Goal: Navigation & Orientation: Find specific page/section

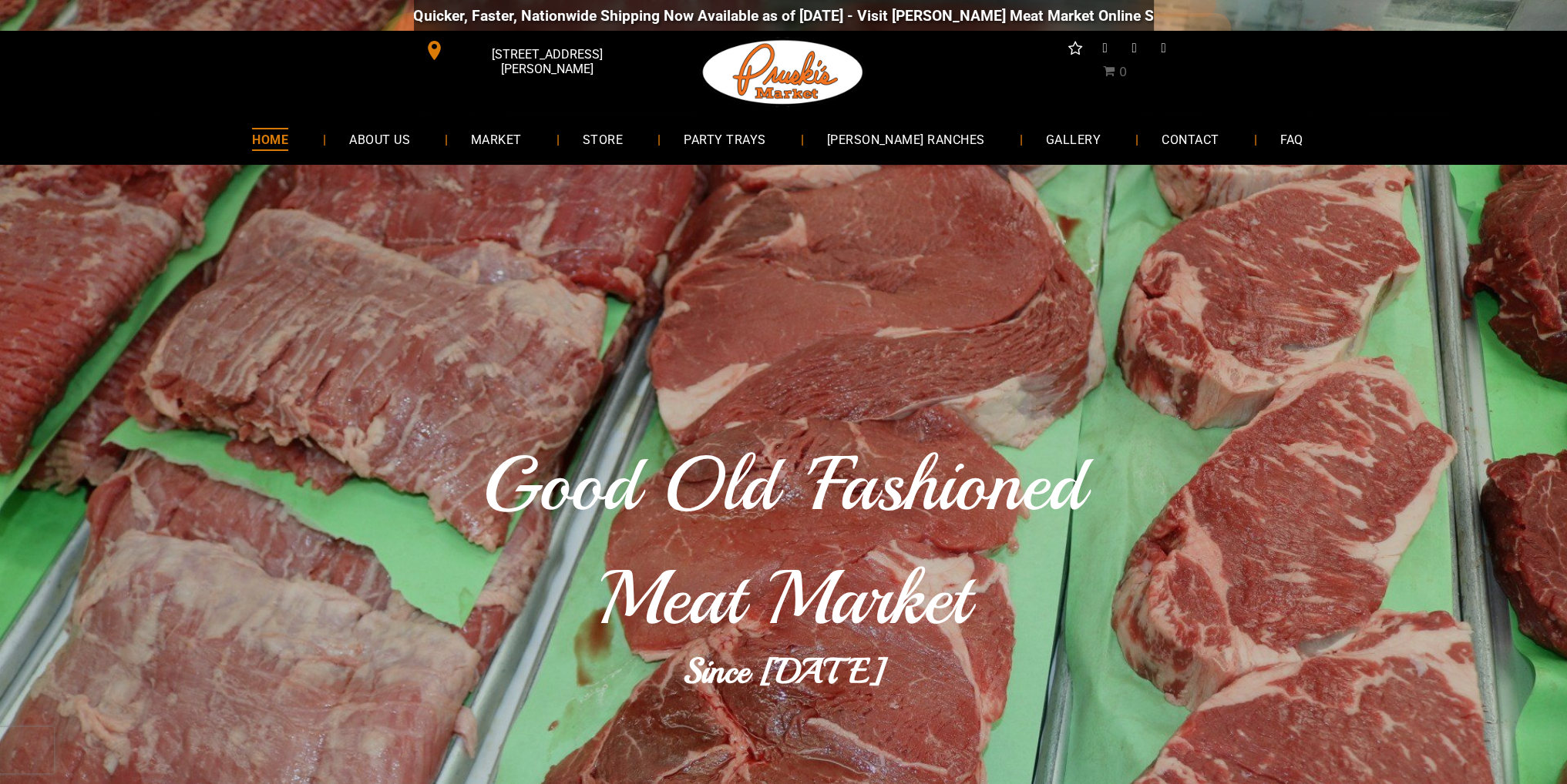
click at [1162, 144] on span "CONTACT" at bounding box center [1190, 139] width 57 height 22
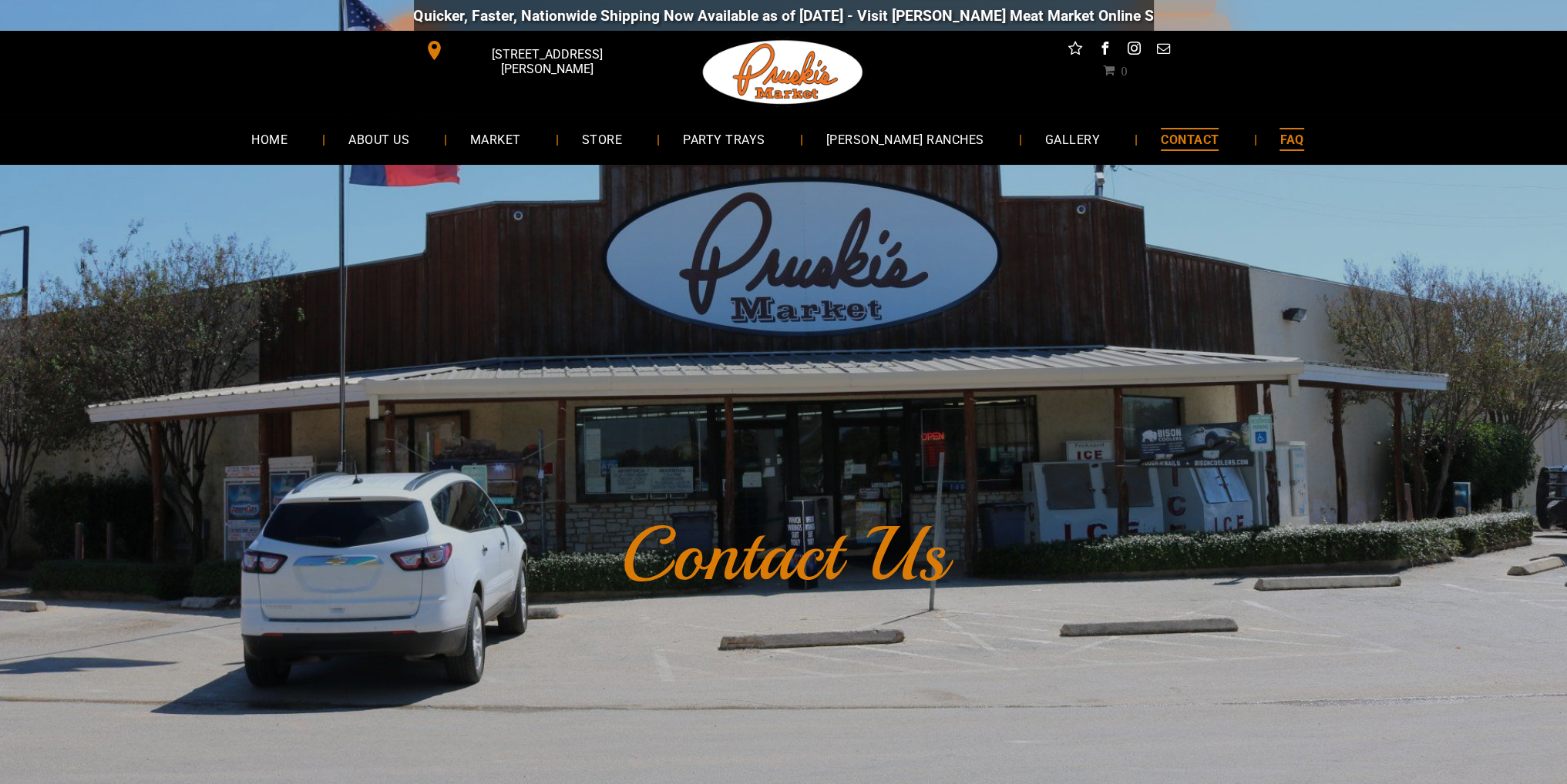
click at [1279, 136] on span "FAQ" at bounding box center [1291, 139] width 24 height 22
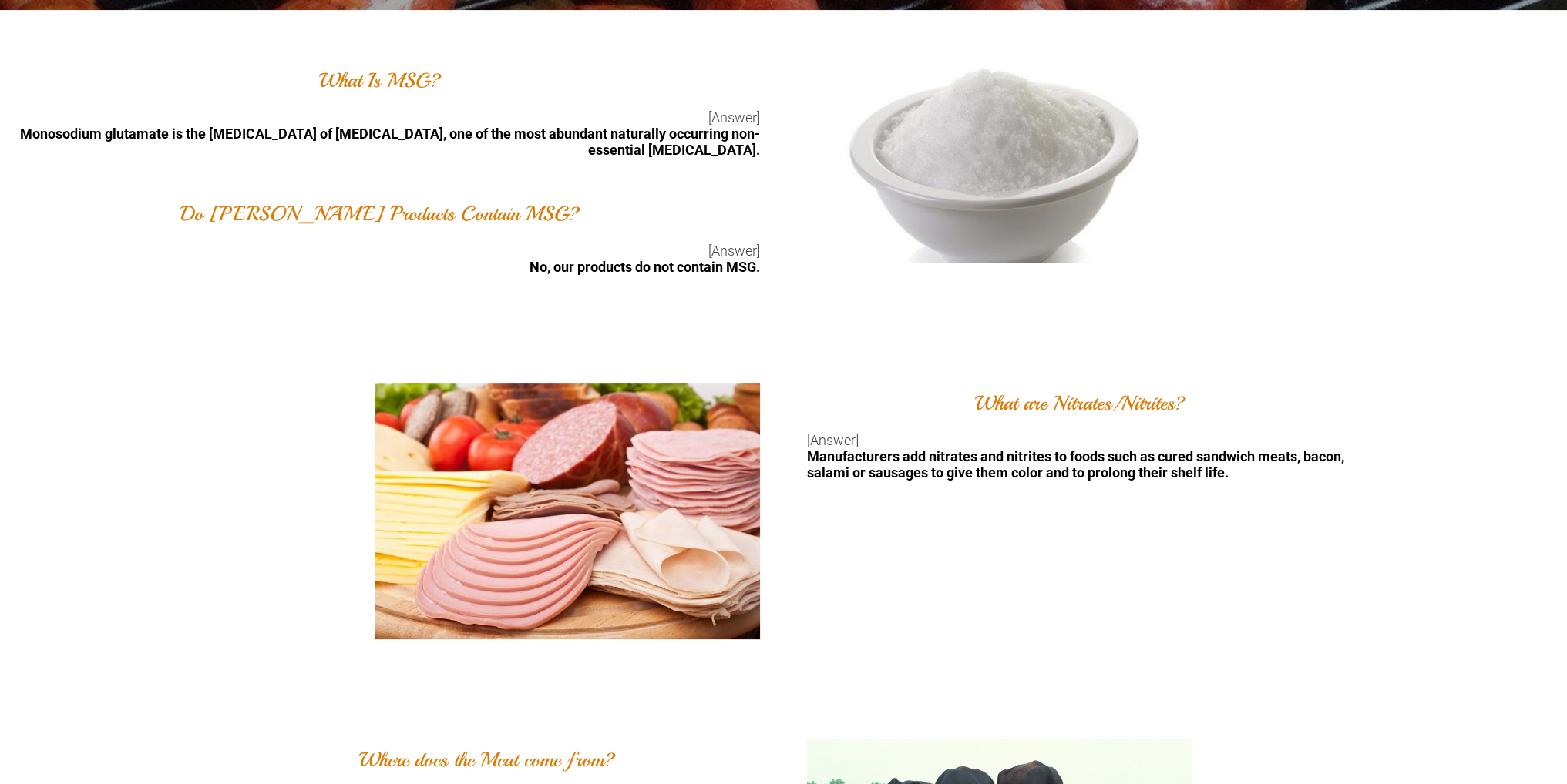
scroll to position [77, 0]
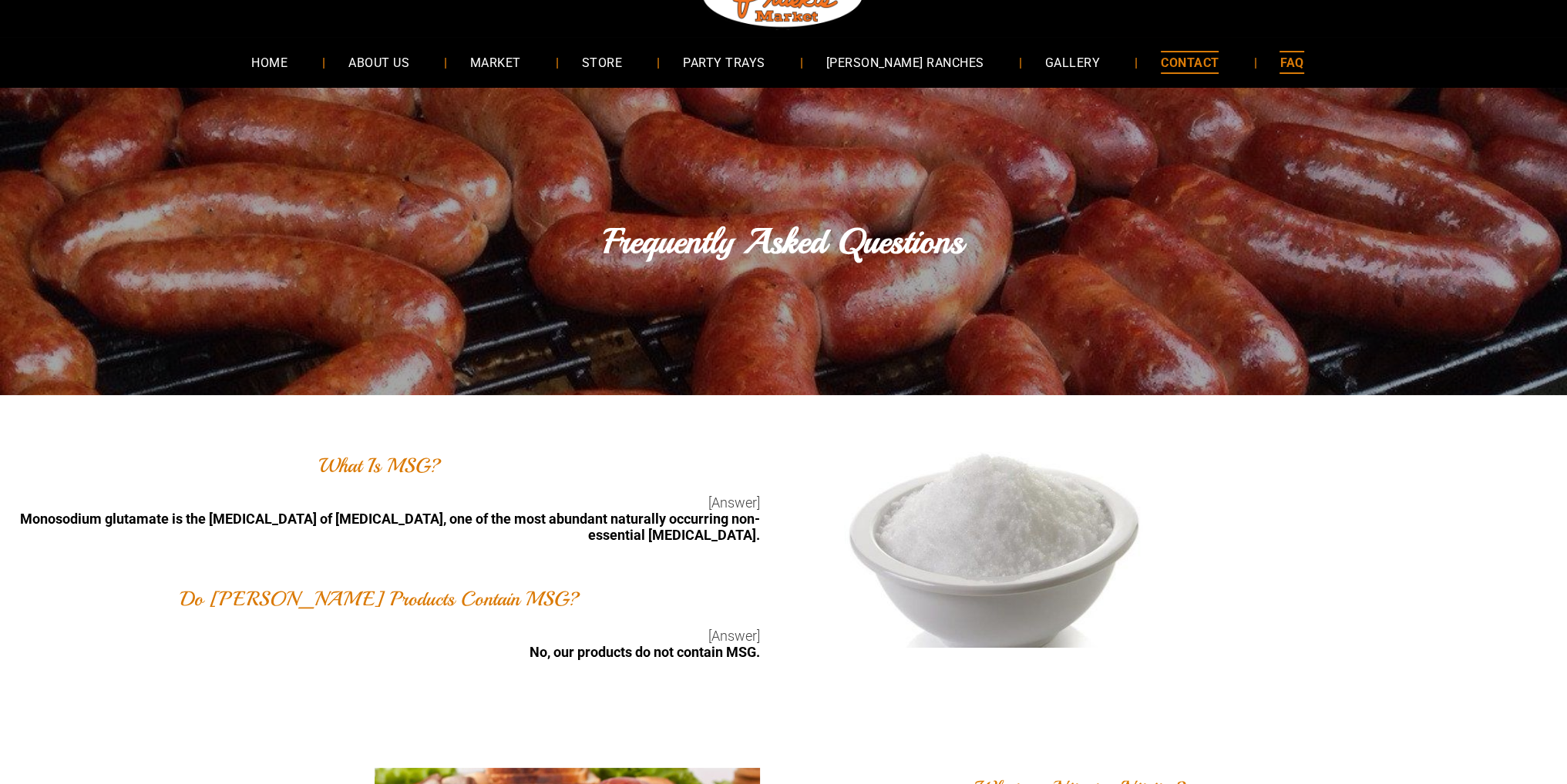
click at [1161, 68] on span "CONTACT" at bounding box center [1189, 62] width 58 height 22
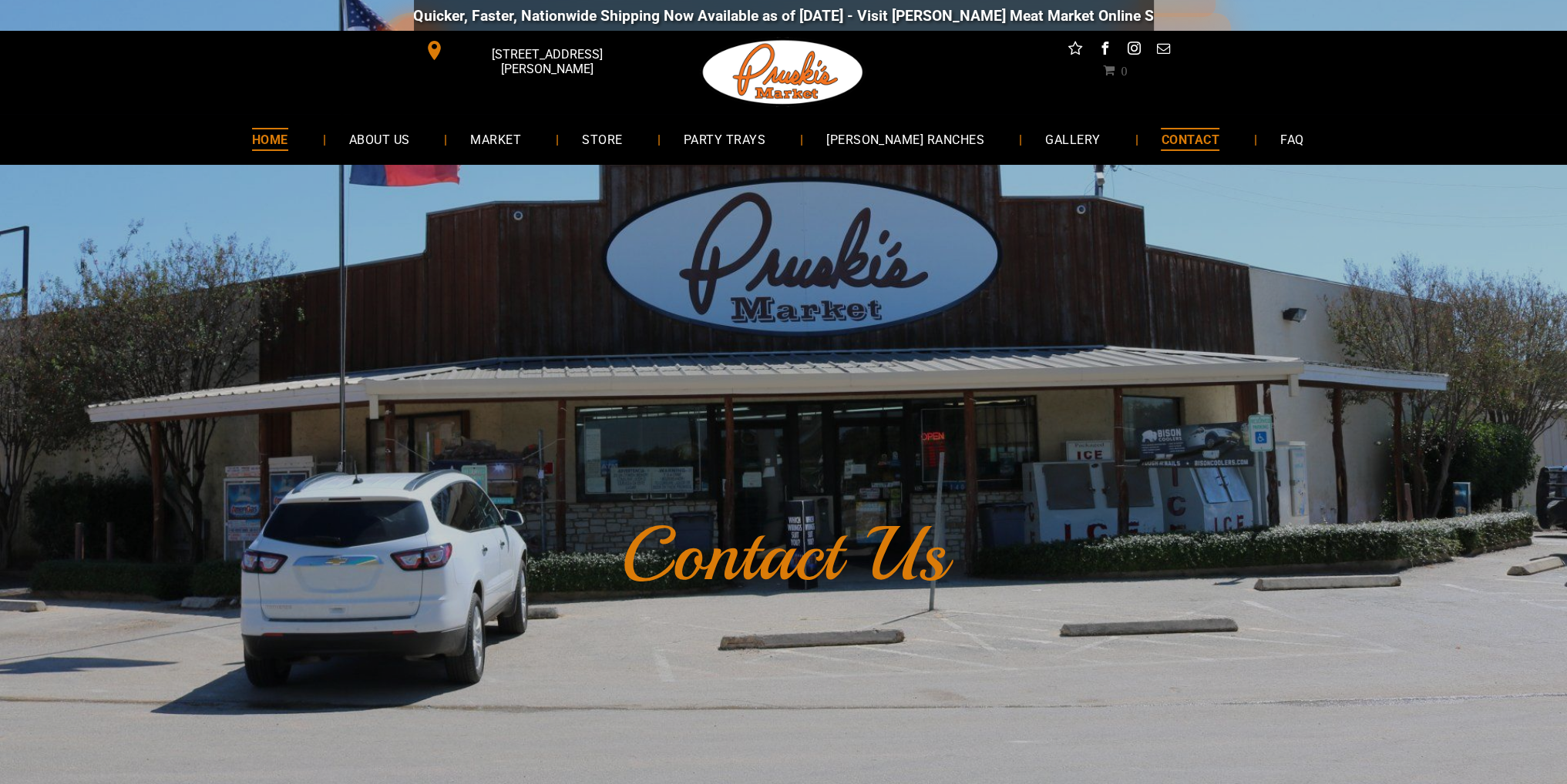
click at [288, 136] on span "HOME" at bounding box center [270, 139] width 37 height 22
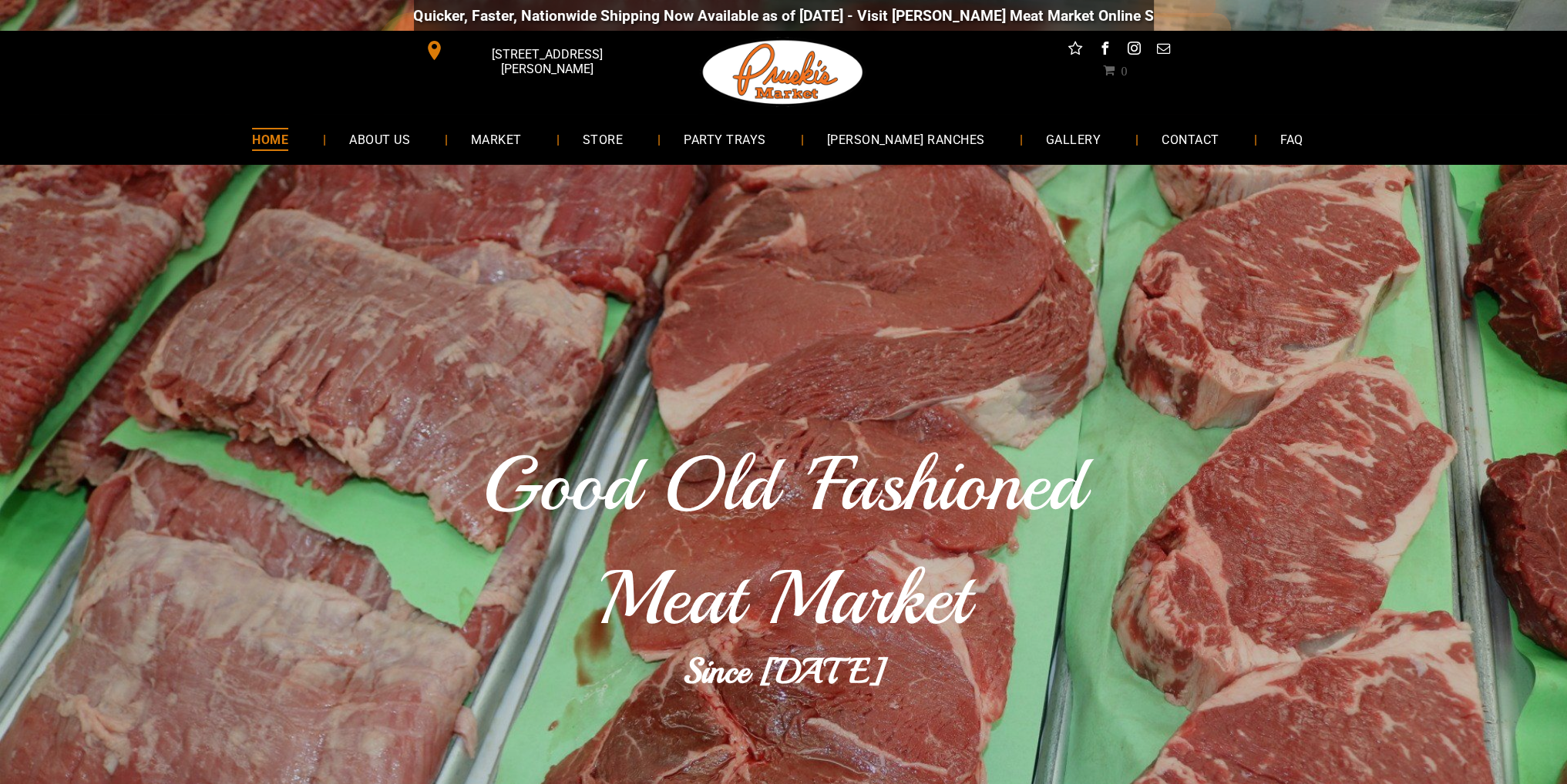
scroll to position [77, 0]
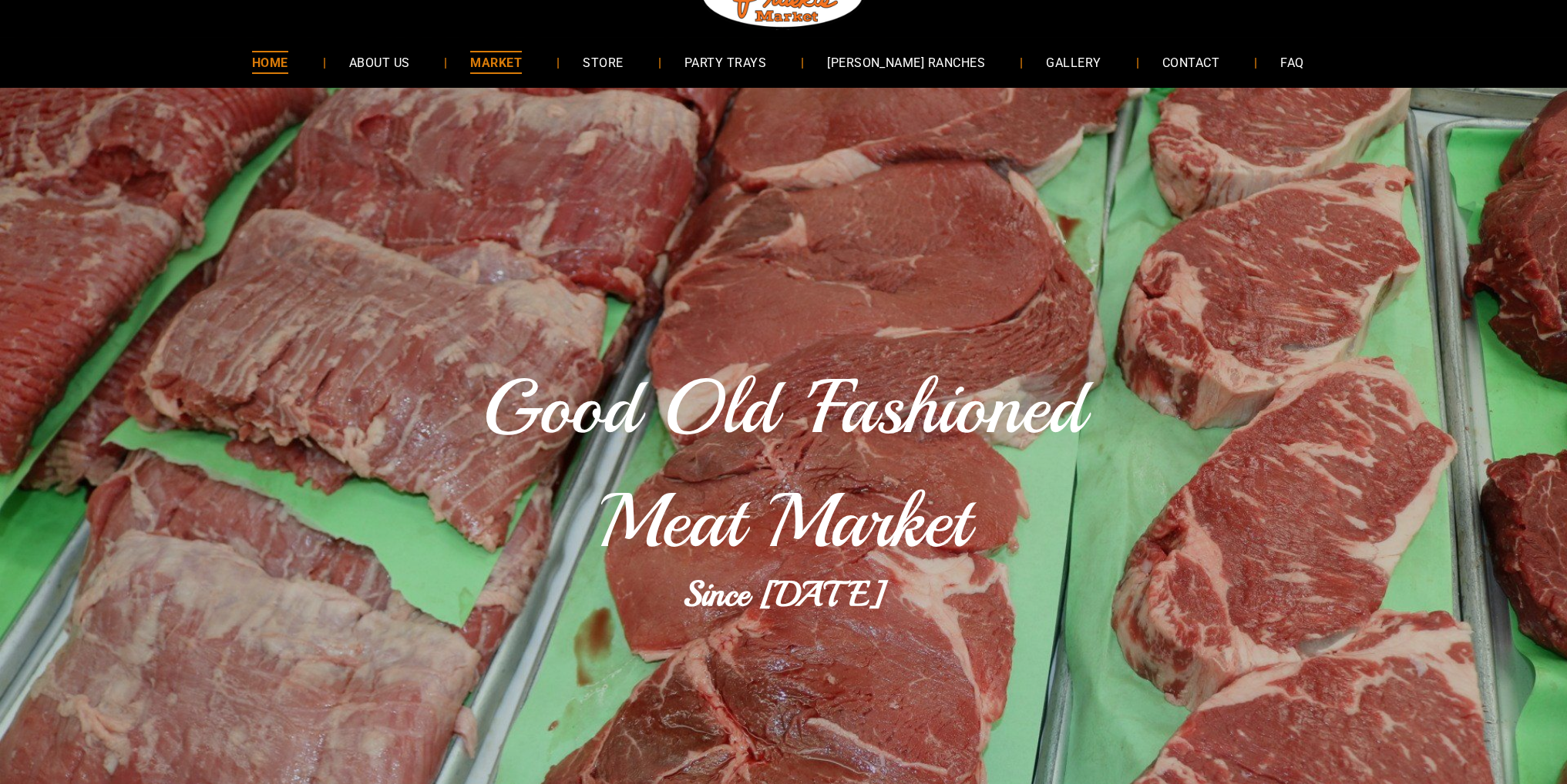
click at [522, 70] on span "MARKET" at bounding box center [496, 62] width 51 height 22
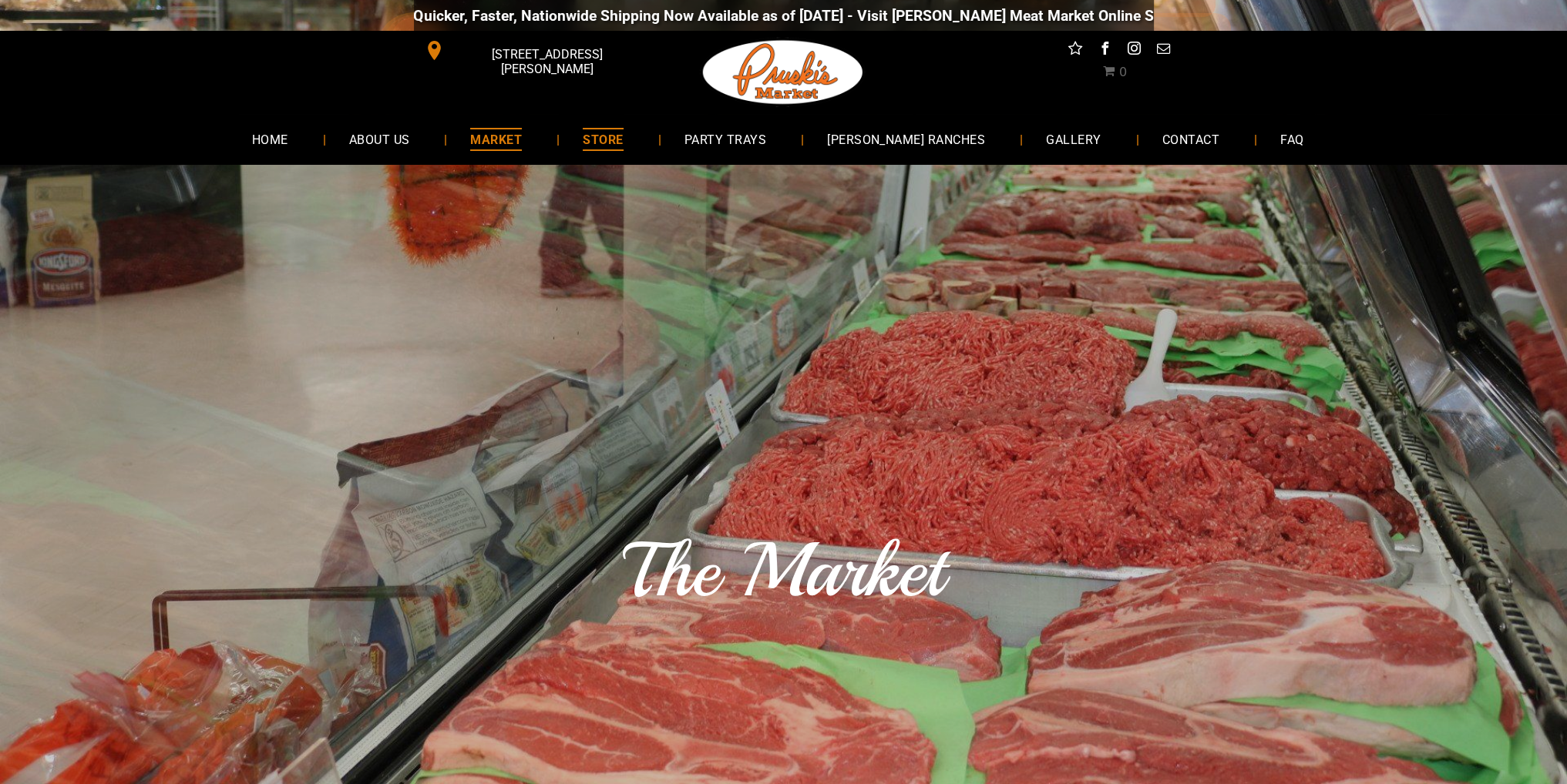
click at [622, 137] on span "STORE" at bounding box center [602, 139] width 40 height 22
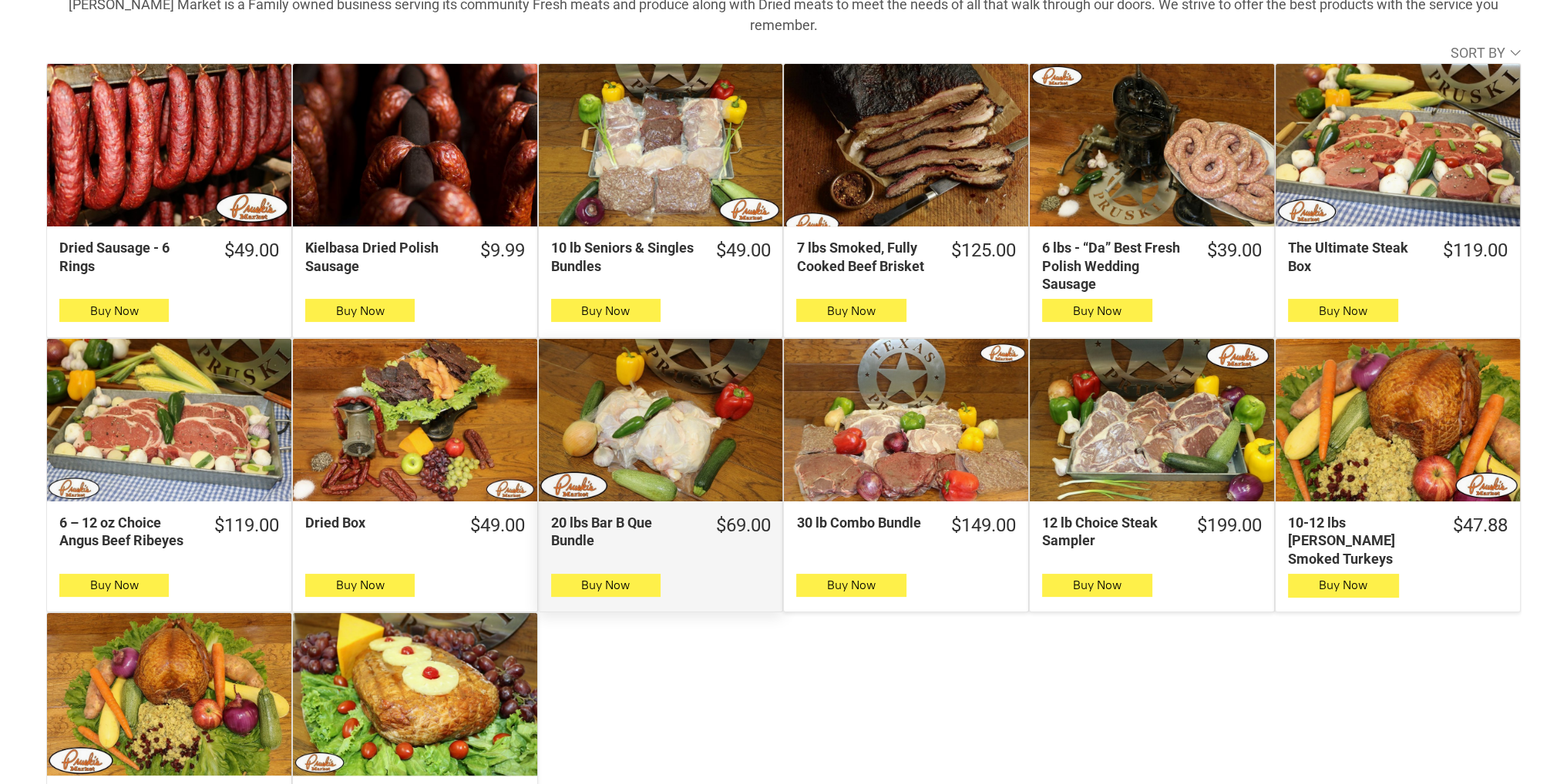
scroll to position [385, 0]
